Goal: Information Seeking & Learning: Compare options

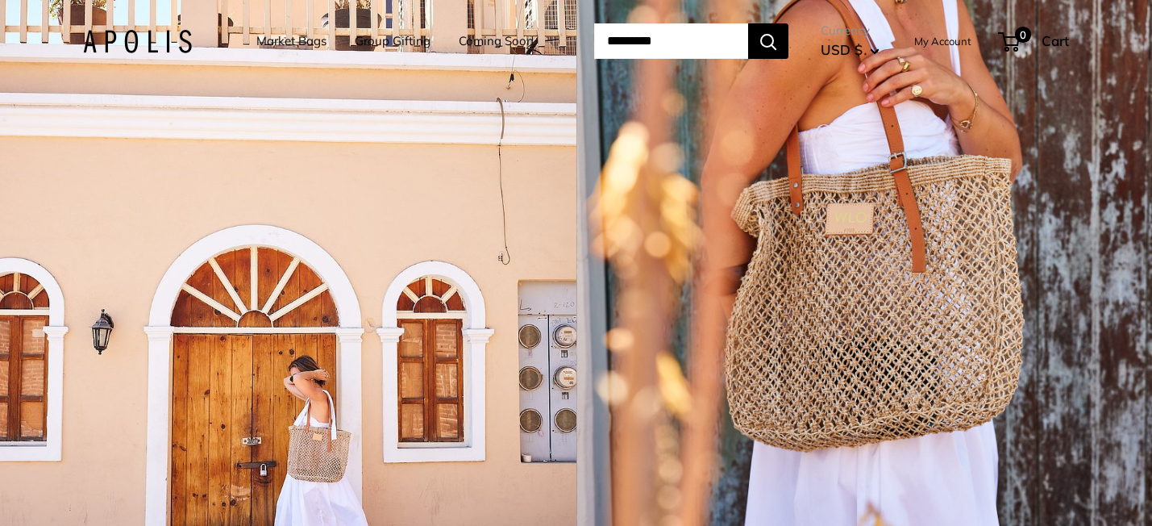
click at [382, 43] on link "Group Gifting" at bounding box center [393, 41] width 76 height 23
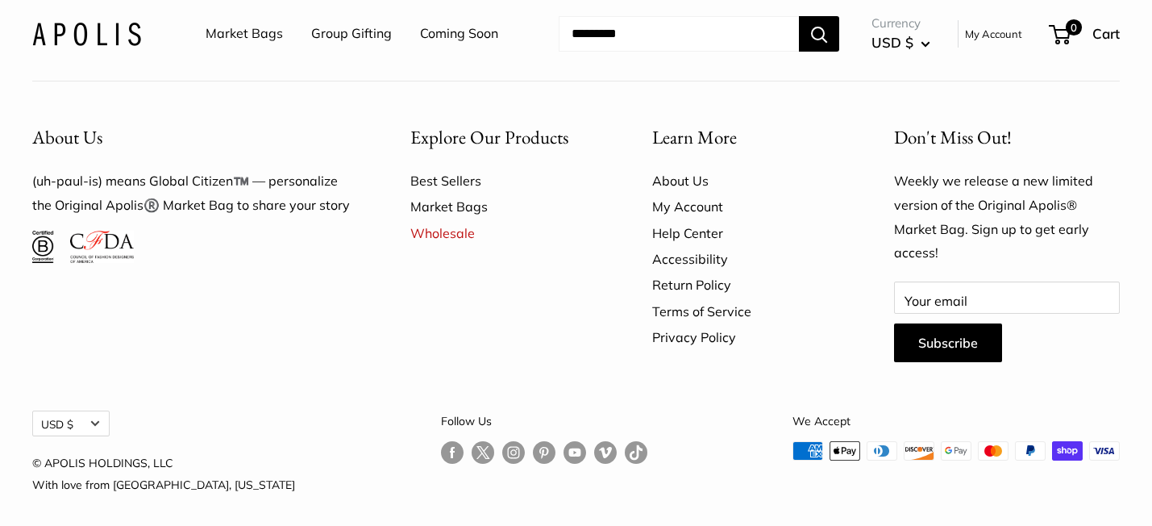
scroll to position [1017, 0]
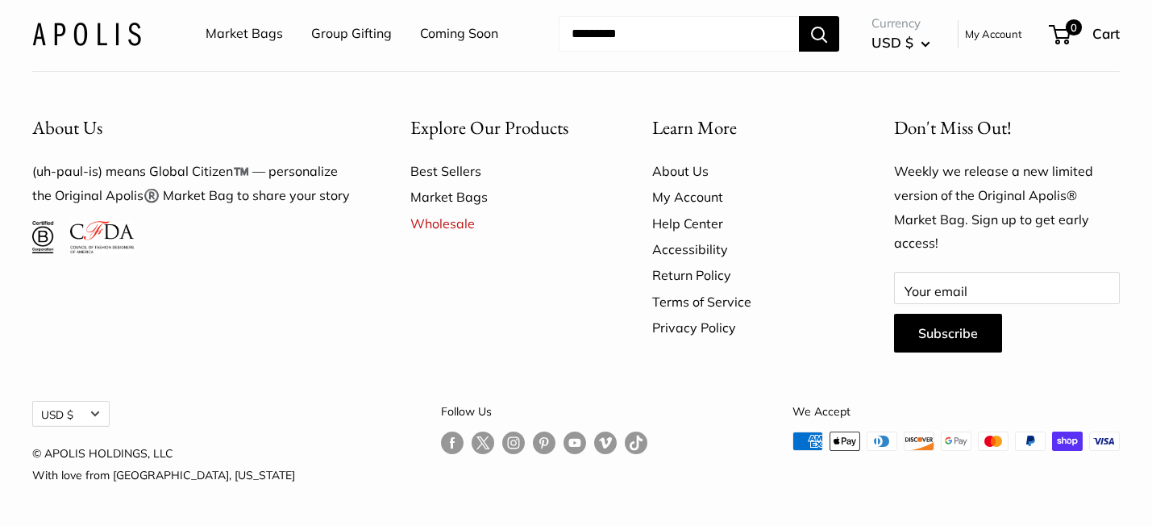
click at [83, 34] on img at bounding box center [86, 33] width 109 height 23
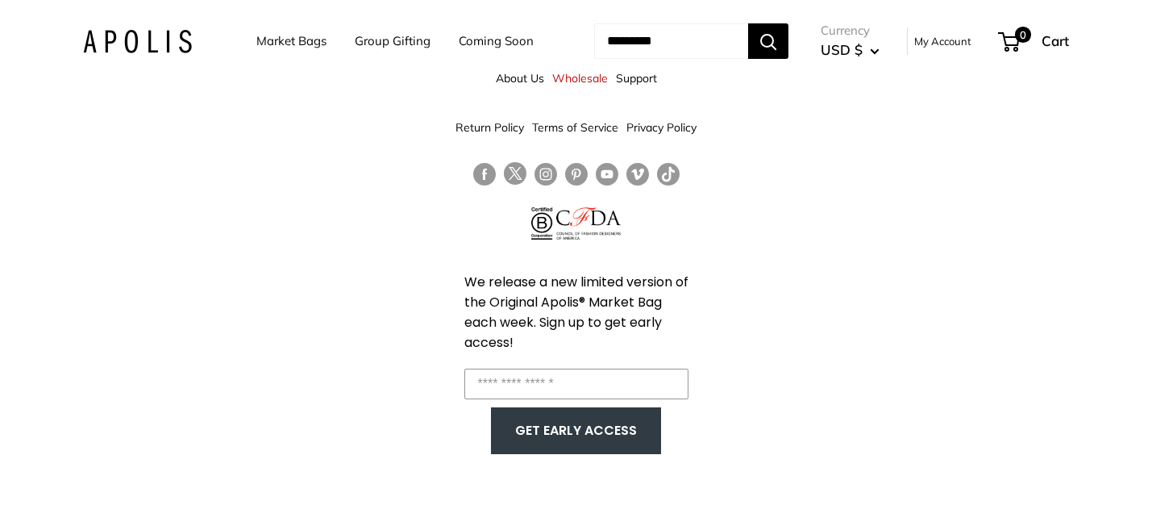
click at [521, 80] on link "About Us" at bounding box center [520, 78] width 48 height 29
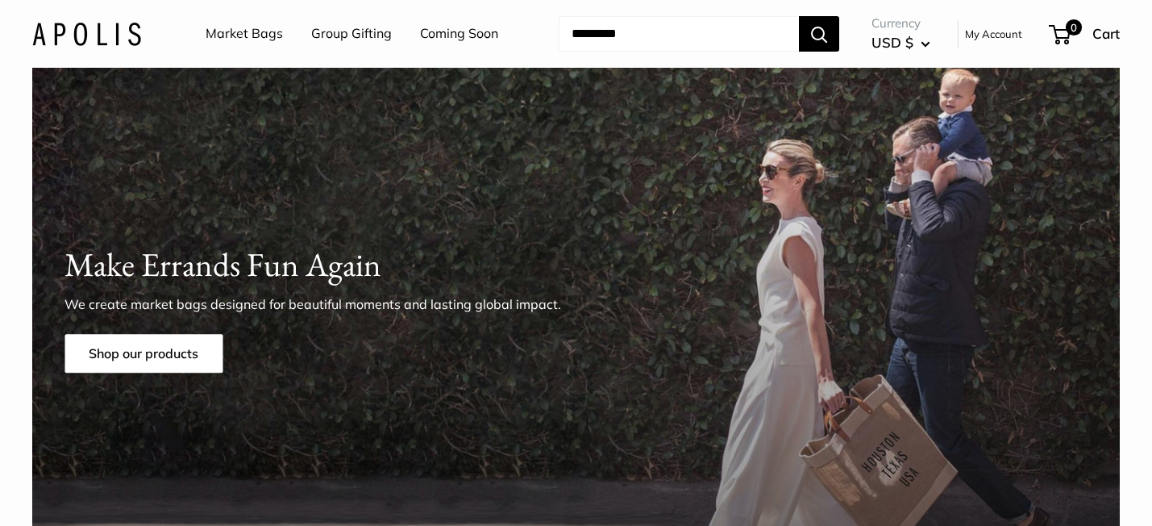
scroll to position [68, 0]
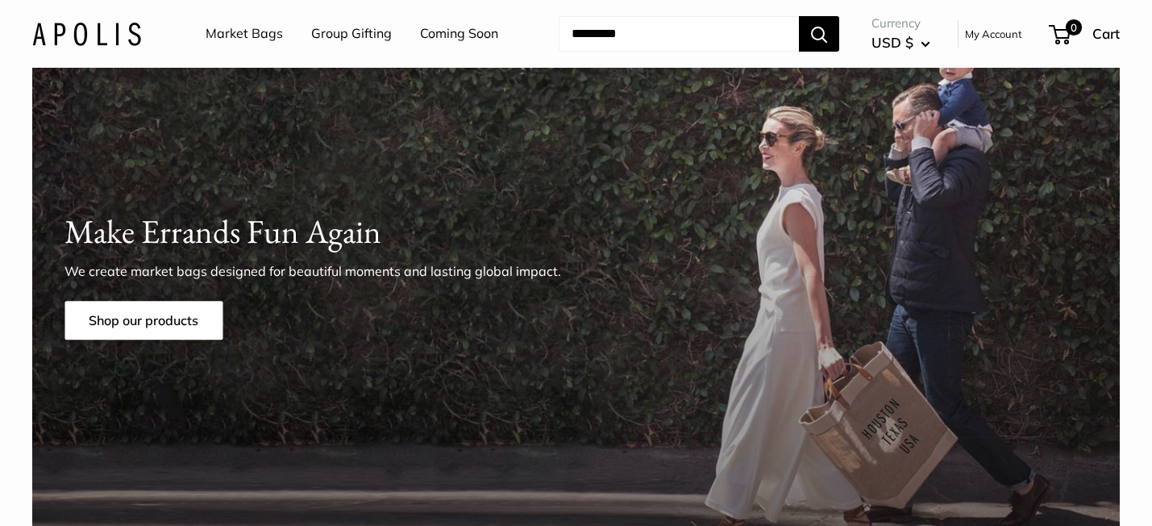
click at [993, 34] on link "My Account" at bounding box center [993, 33] width 57 height 19
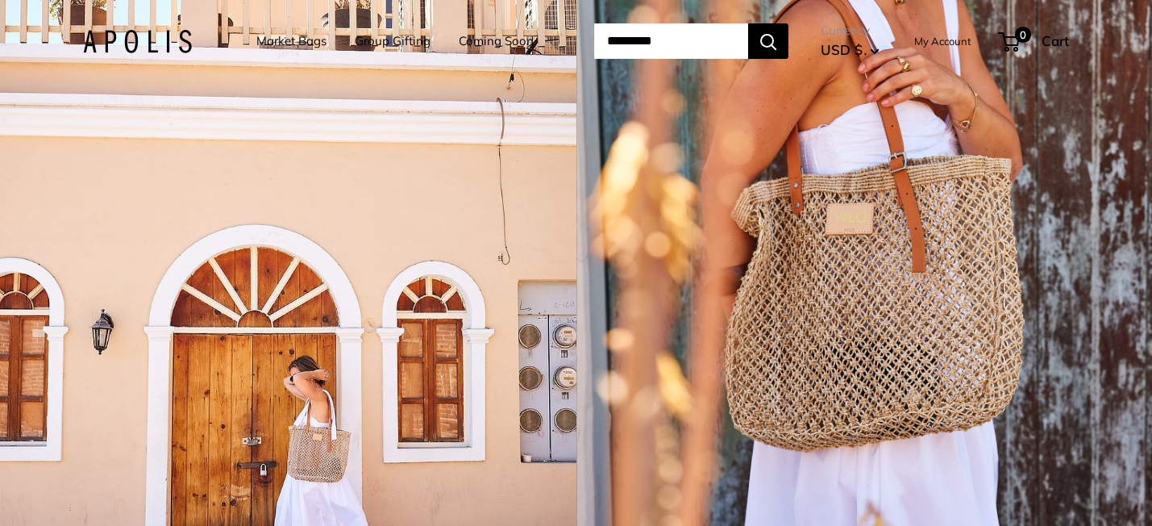
click at [959, 40] on link "My Account" at bounding box center [942, 40] width 57 height 19
click at [291, 41] on link "Market Bags" at bounding box center [291, 41] width 70 height 23
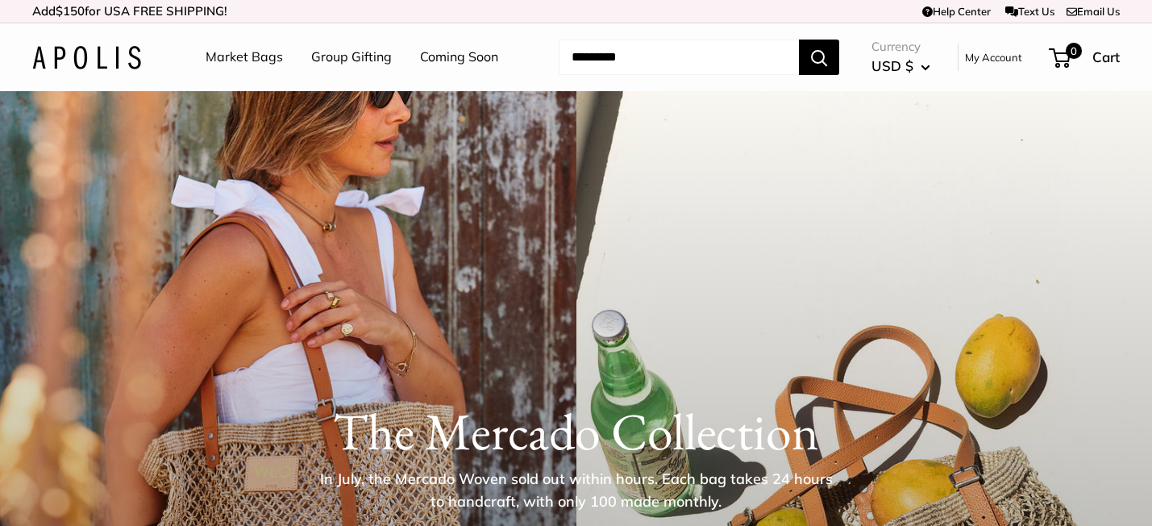
click at [330, 60] on link "Group Gifting" at bounding box center [351, 57] width 81 height 24
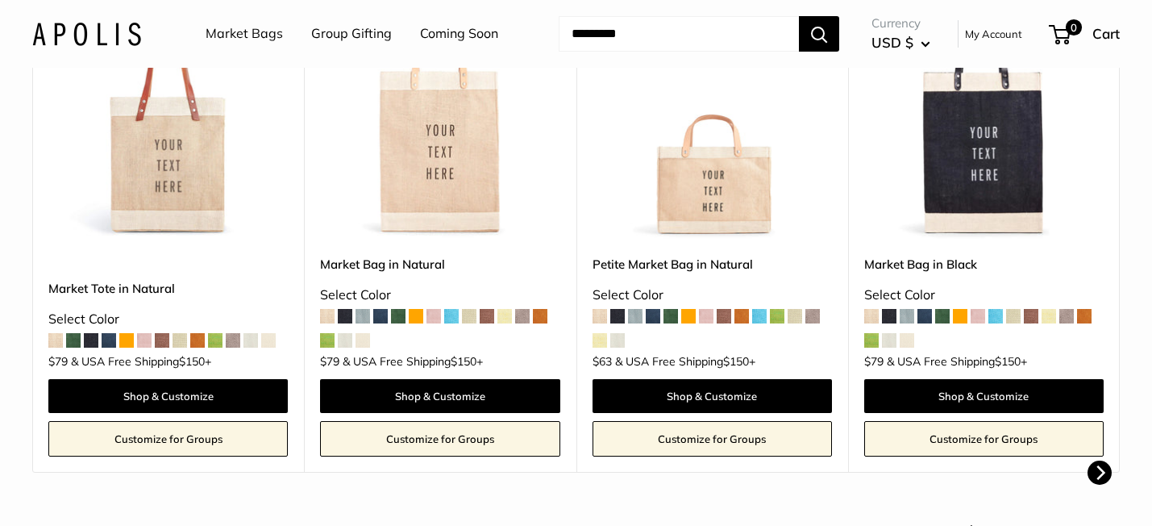
scroll to position [450, 0]
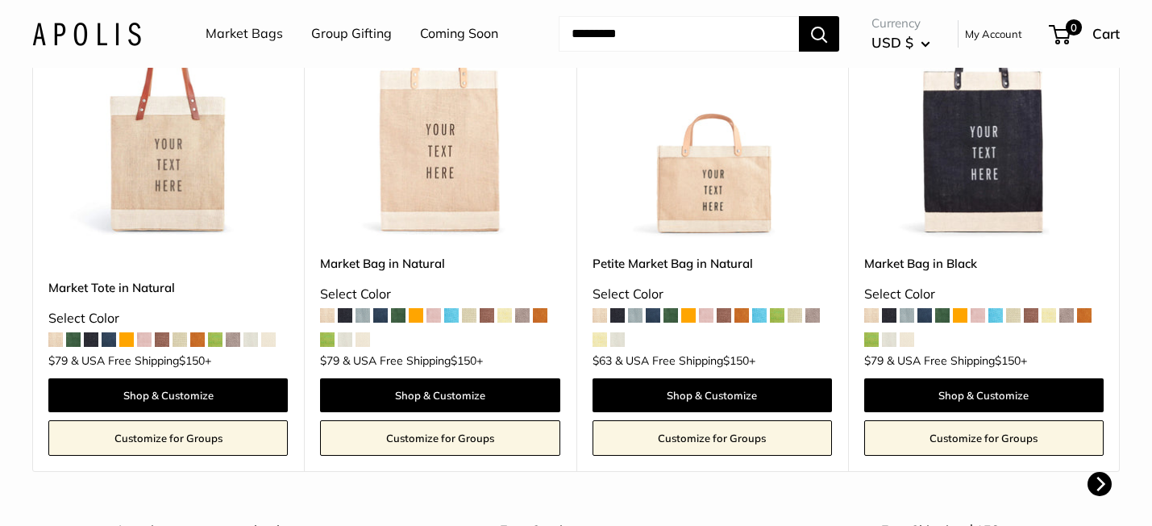
click at [814, 317] on span at bounding box center [812, 315] width 15 height 15
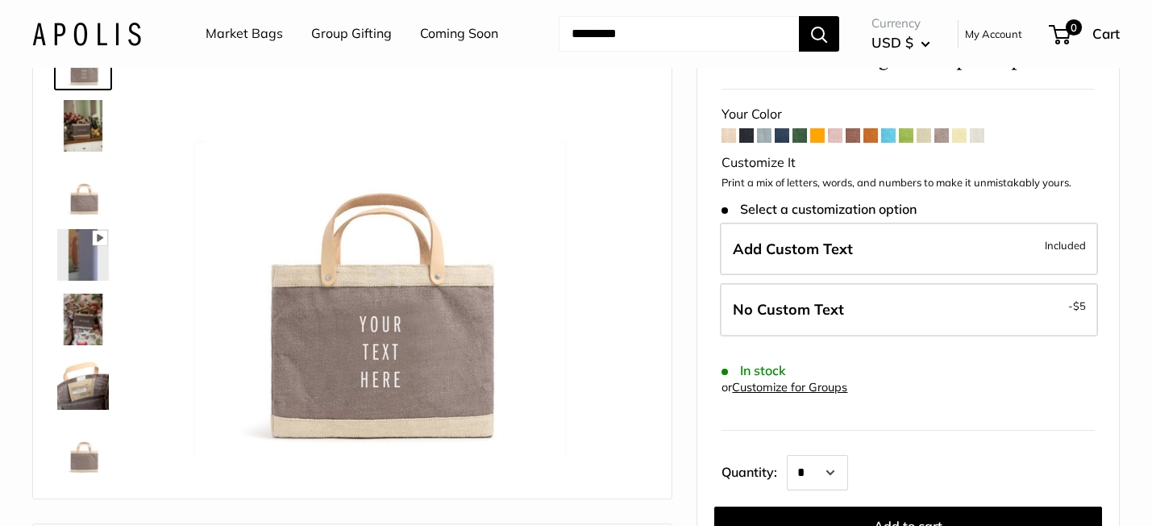
scroll to position [117, 0]
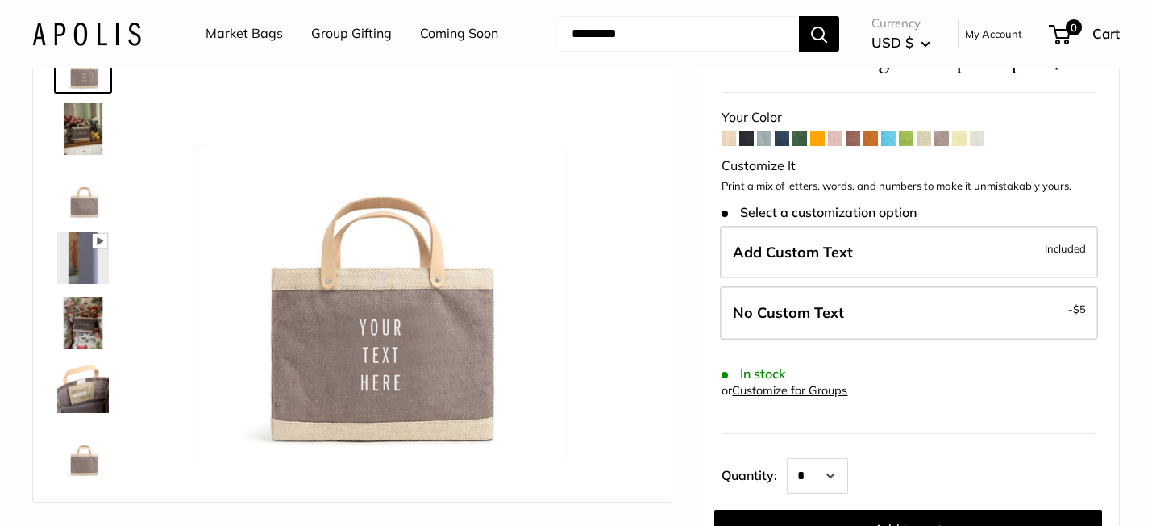
click at [784, 143] on span at bounding box center [782, 138] width 15 height 15
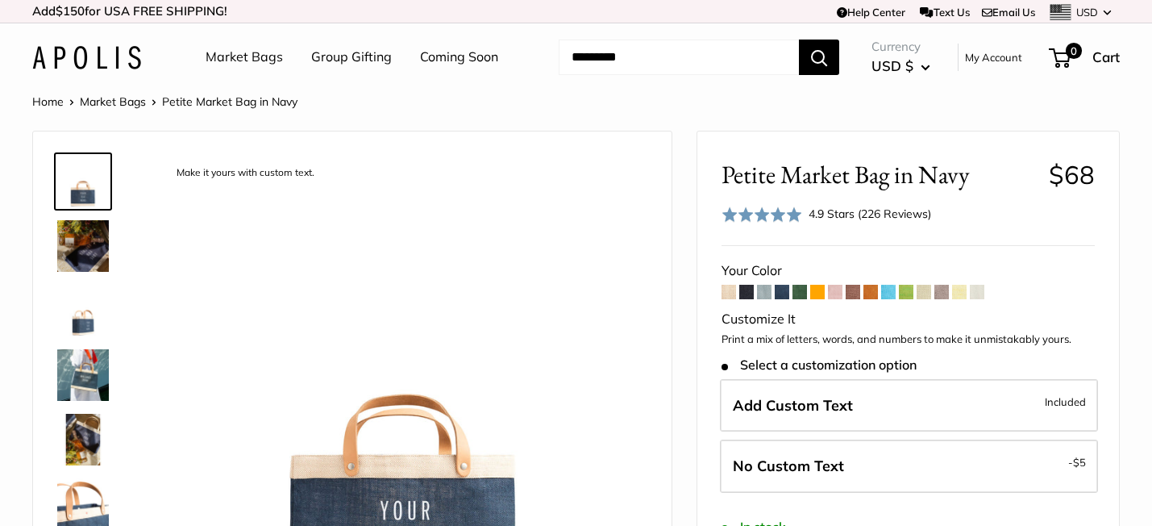
click at [820, 296] on span at bounding box center [817, 292] width 15 height 15
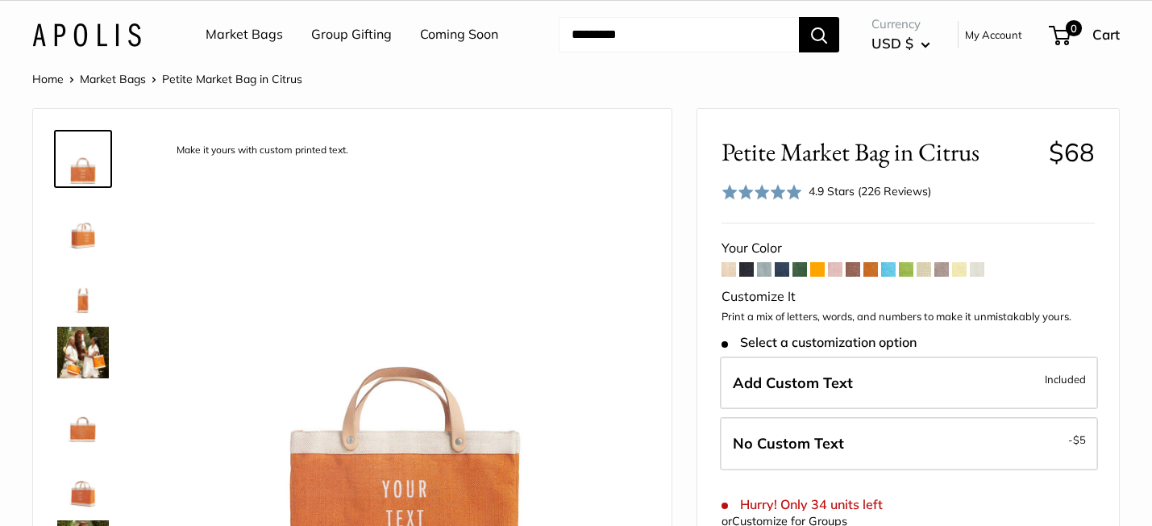
scroll to position [26, 0]
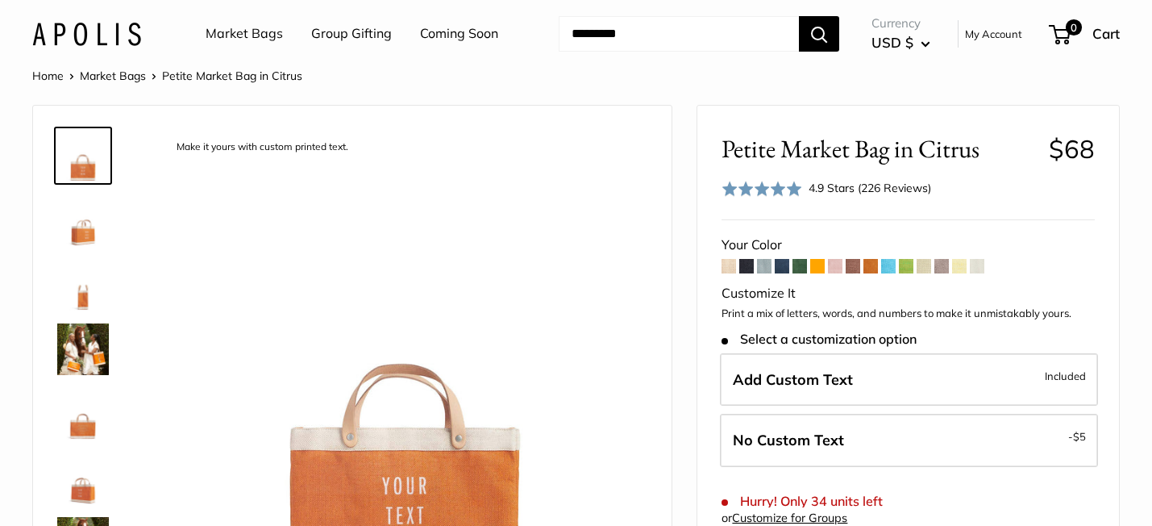
click at [960, 268] on span at bounding box center [959, 266] width 15 height 15
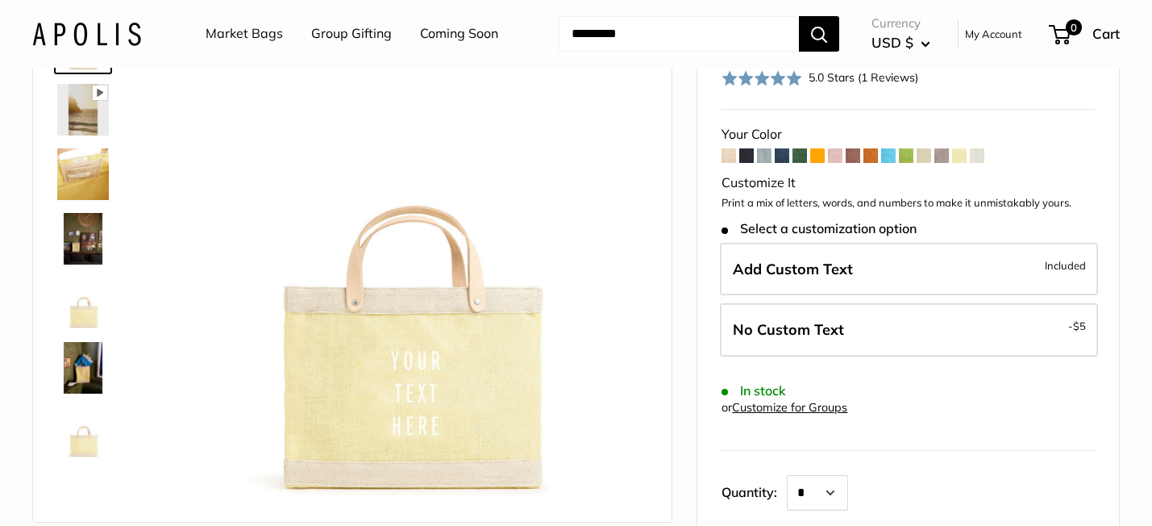
scroll to position [135, 0]
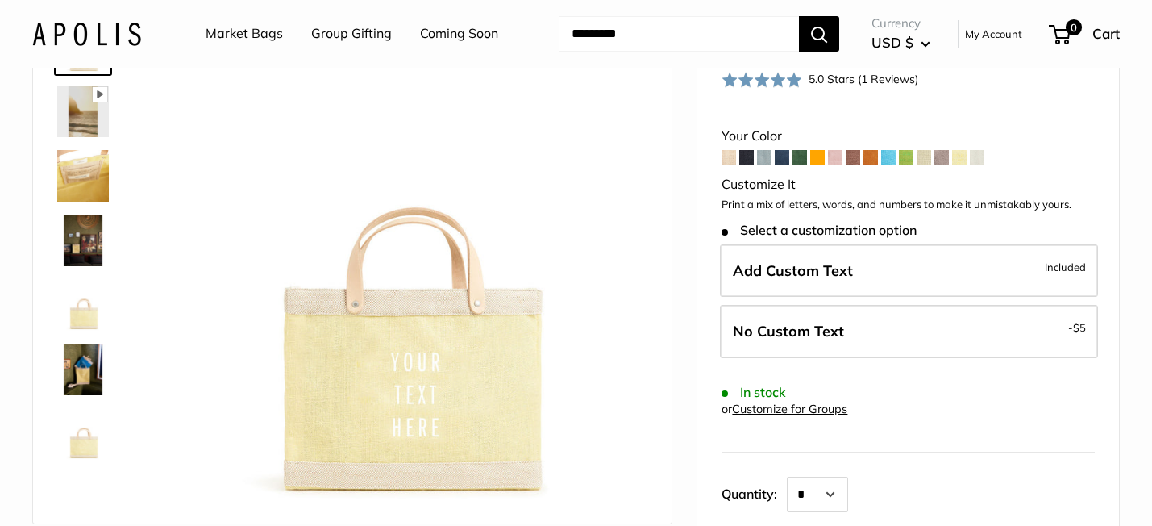
click at [943, 159] on span at bounding box center [941, 157] width 15 height 15
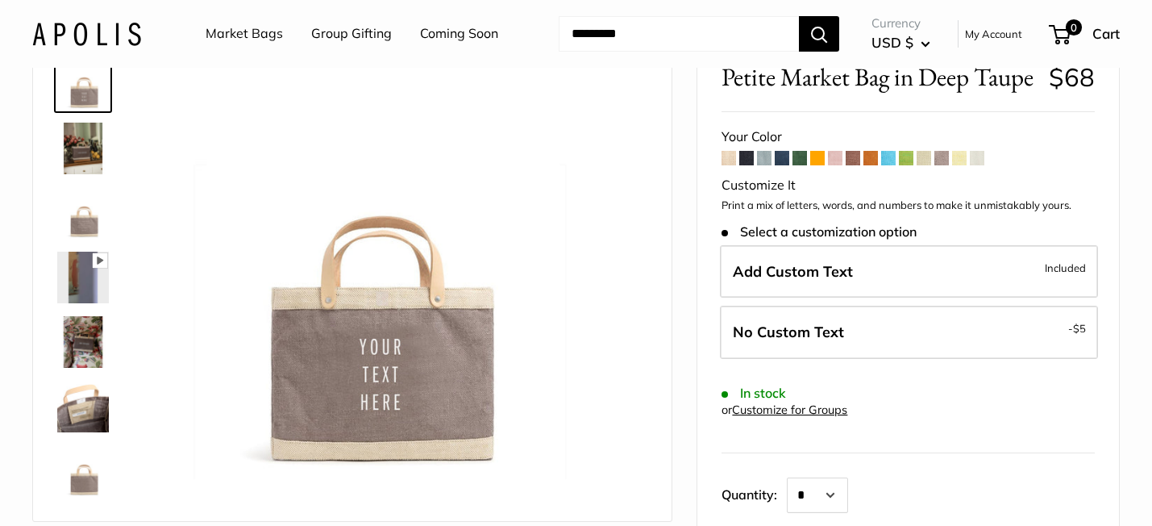
scroll to position [100, 0]
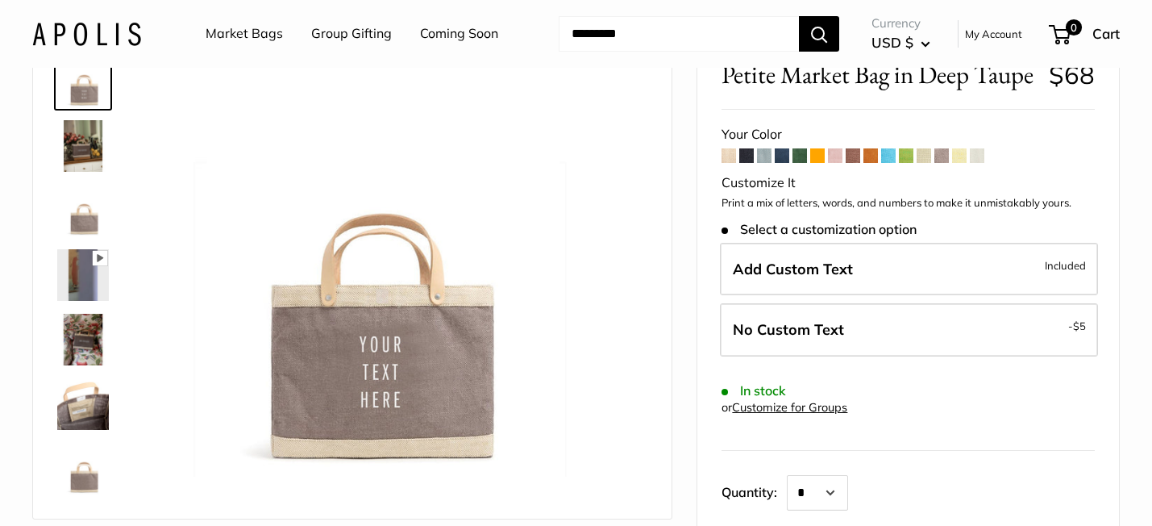
click at [732, 158] on span at bounding box center [729, 155] width 15 height 15
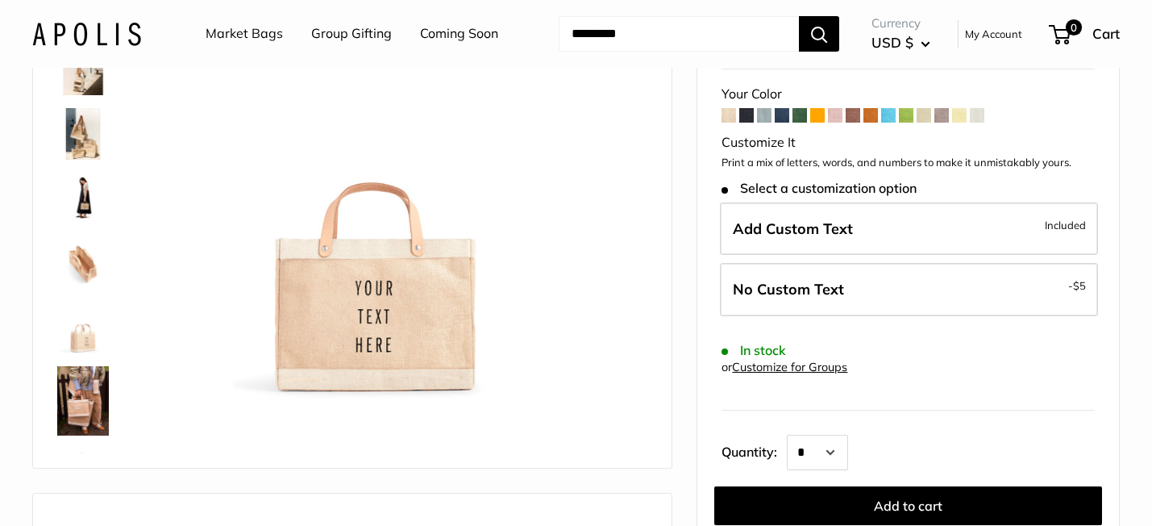
scroll to position [169, 0]
